Goal: Contribute content: Add original content to the website for others to see

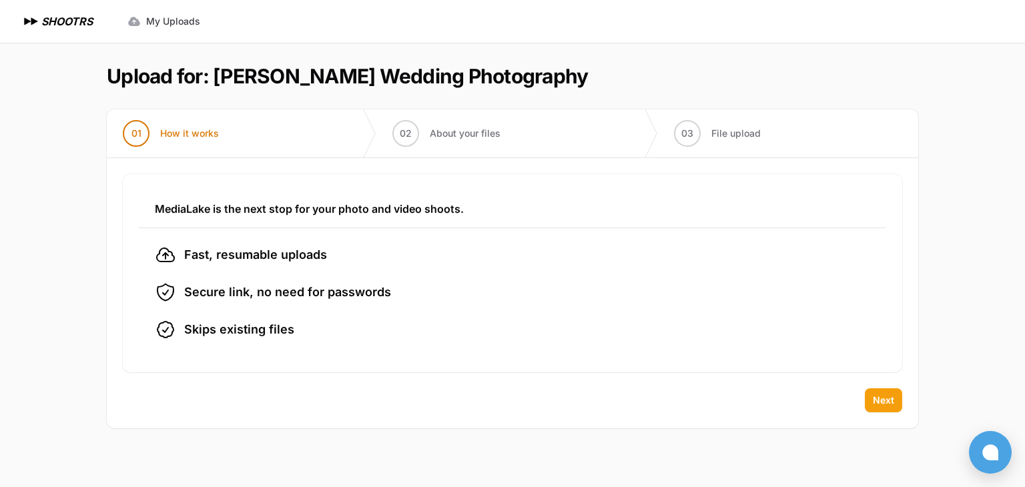
click at [884, 401] on span "Next" at bounding box center [883, 400] width 21 height 13
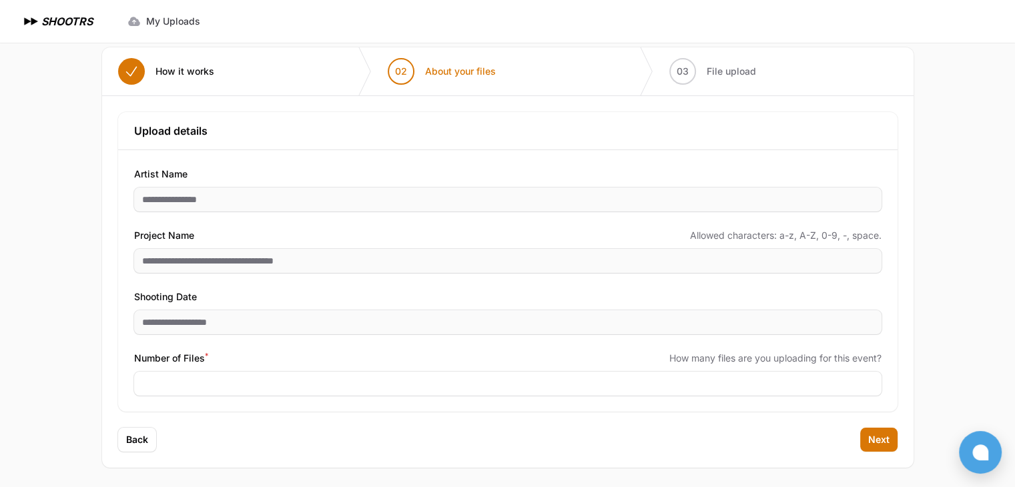
scroll to position [64, 0]
click at [139, 441] on span "Back" at bounding box center [137, 437] width 22 height 13
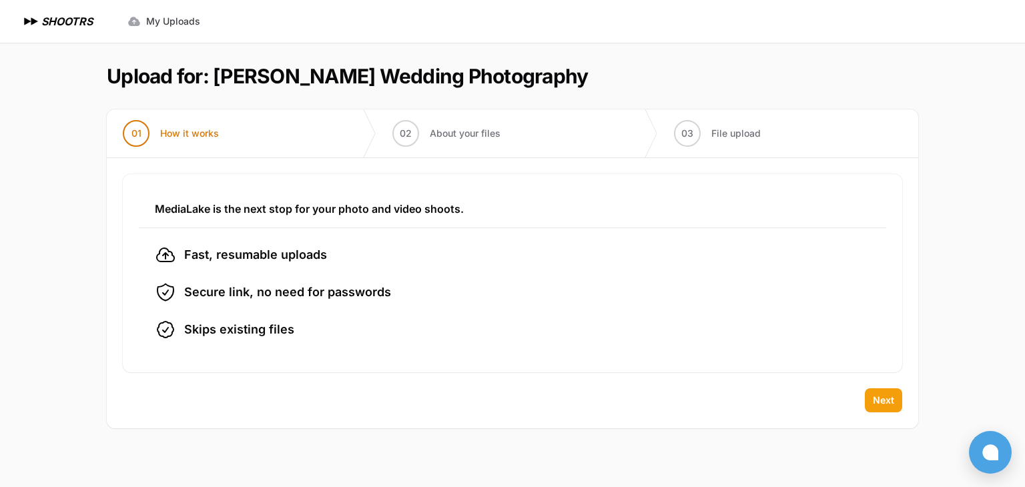
click at [885, 400] on span "Next" at bounding box center [883, 400] width 21 height 13
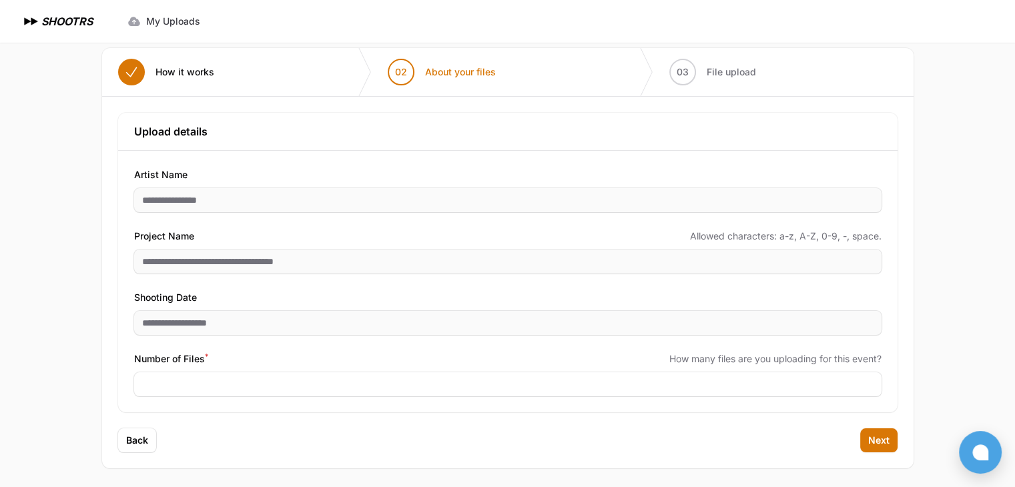
scroll to position [64, 0]
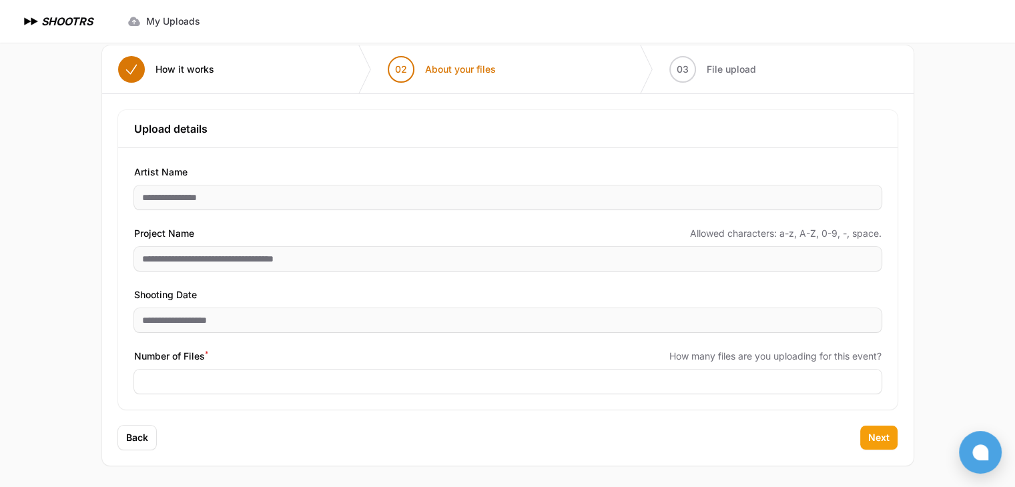
click at [887, 442] on span "Next" at bounding box center [879, 437] width 21 height 13
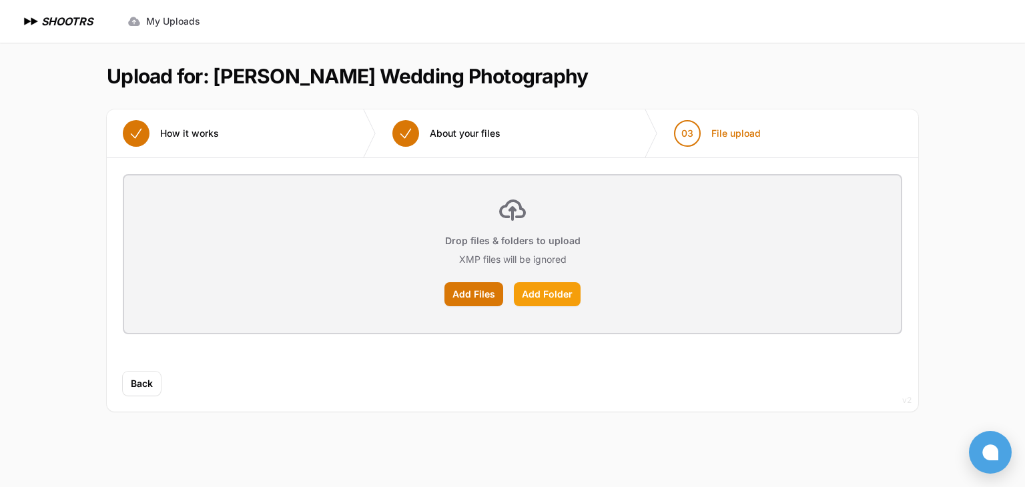
click at [576, 289] on label "Add Folder" at bounding box center [547, 294] width 67 height 24
click at [0, 0] on input "Add Folder" at bounding box center [0, 0] width 0 height 0
